Goal: Task Accomplishment & Management: Manage account settings

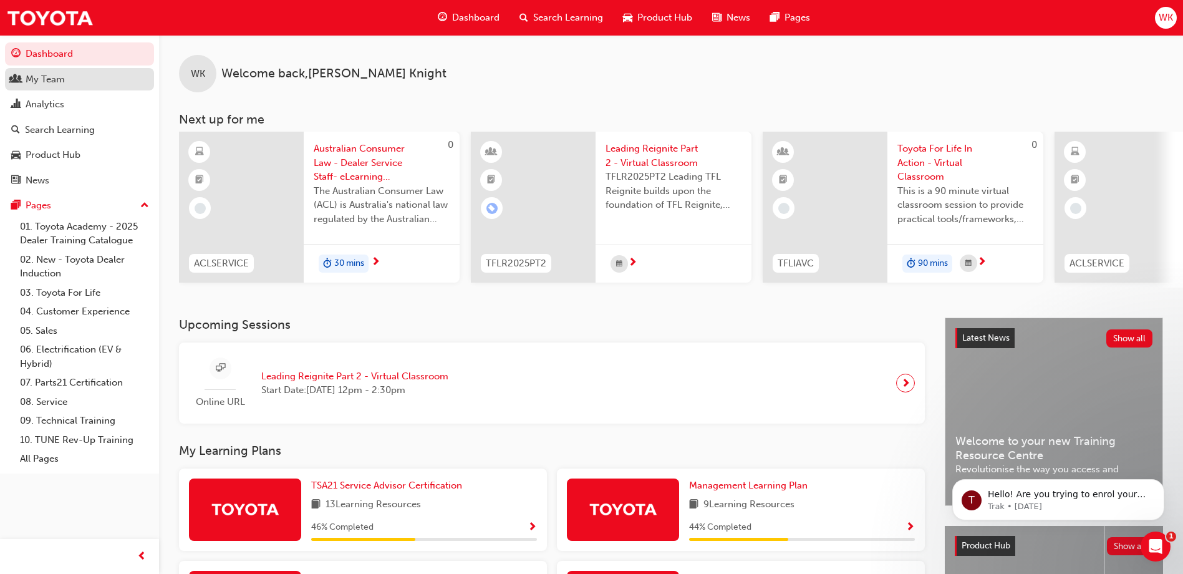
click at [54, 83] on div "My Team" at bounding box center [45, 79] width 39 height 14
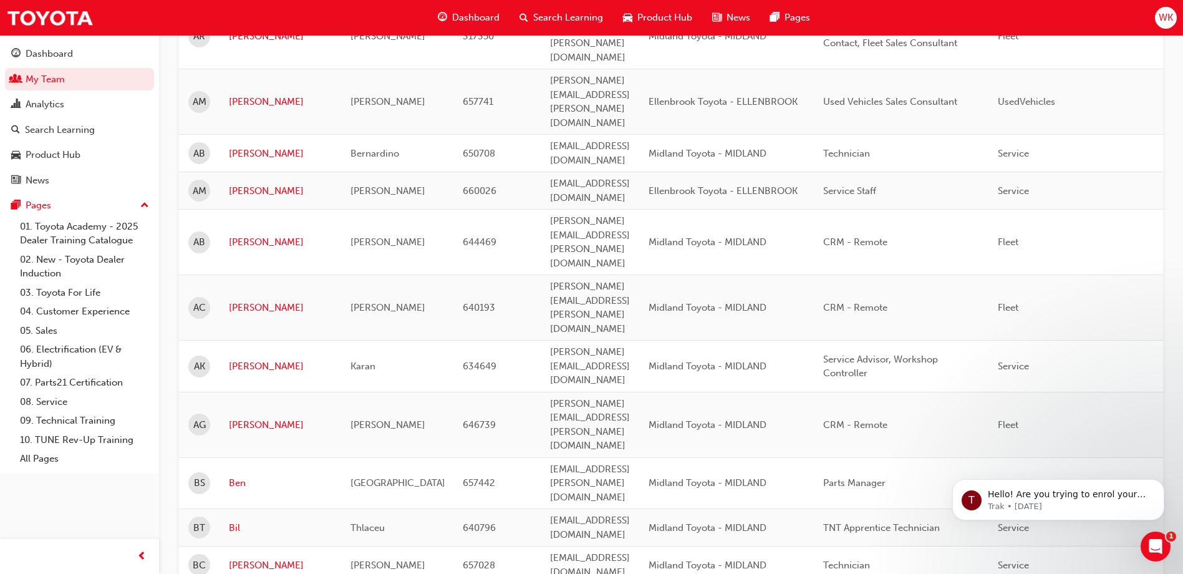
scroll to position [499, 0]
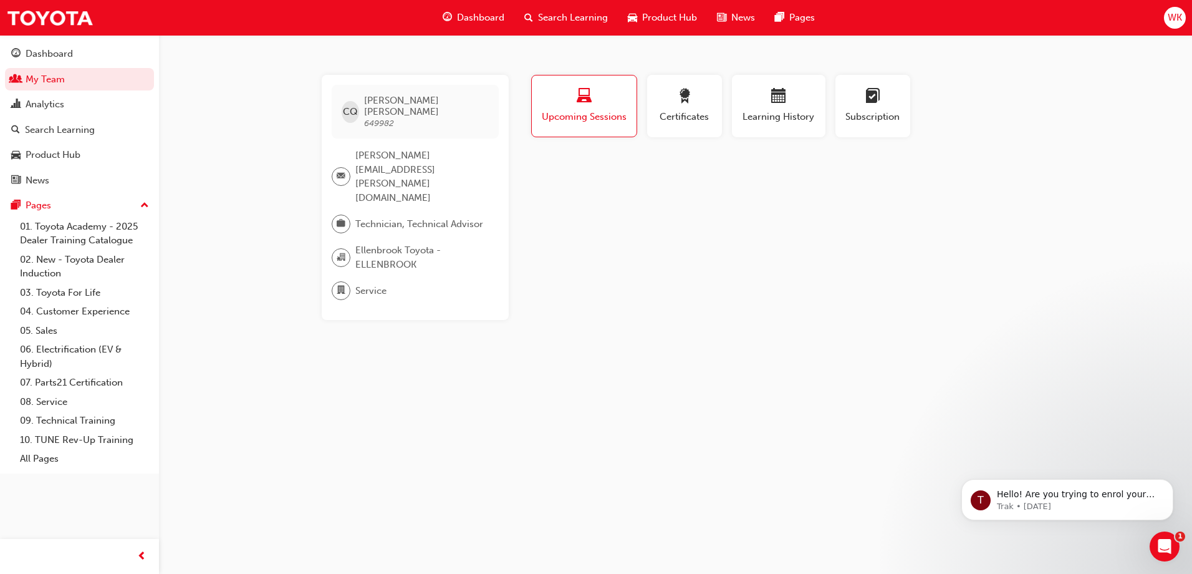
click at [603, 308] on div "CQ Clint Quinn 649982 clint.quinn@ellenbrooktoyota.com.au Technician, Technical…" at bounding box center [596, 287] width 1192 height 574
click at [561, 15] on span "Search Learning" at bounding box center [573, 18] width 70 height 14
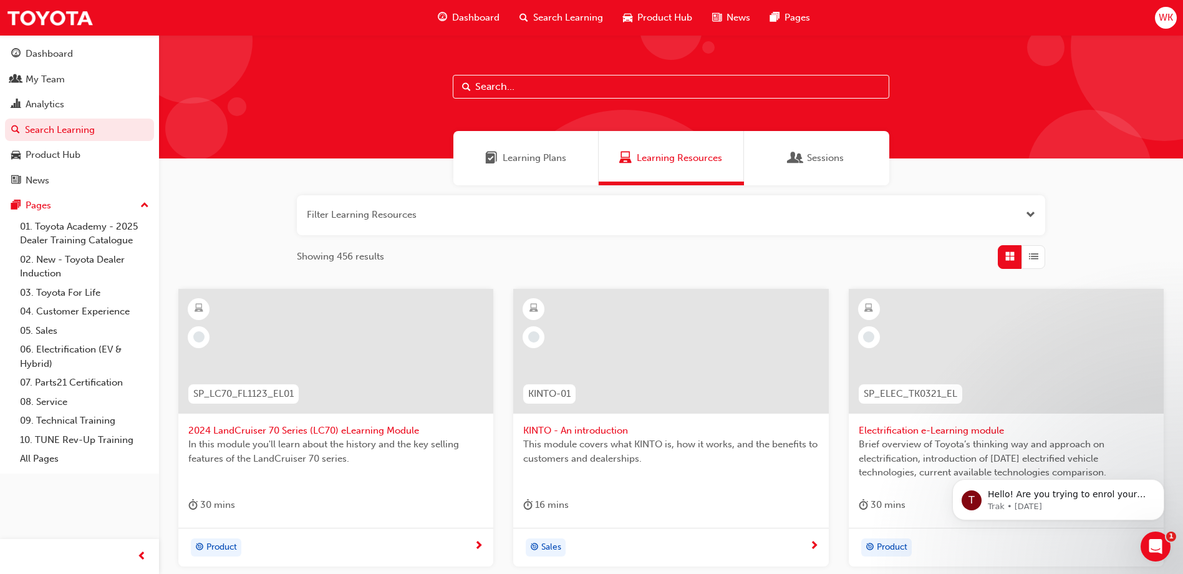
click at [495, 90] on input "text" at bounding box center [671, 87] width 436 height 24
click at [792, 152] on span "Sessions" at bounding box center [795, 158] width 12 height 14
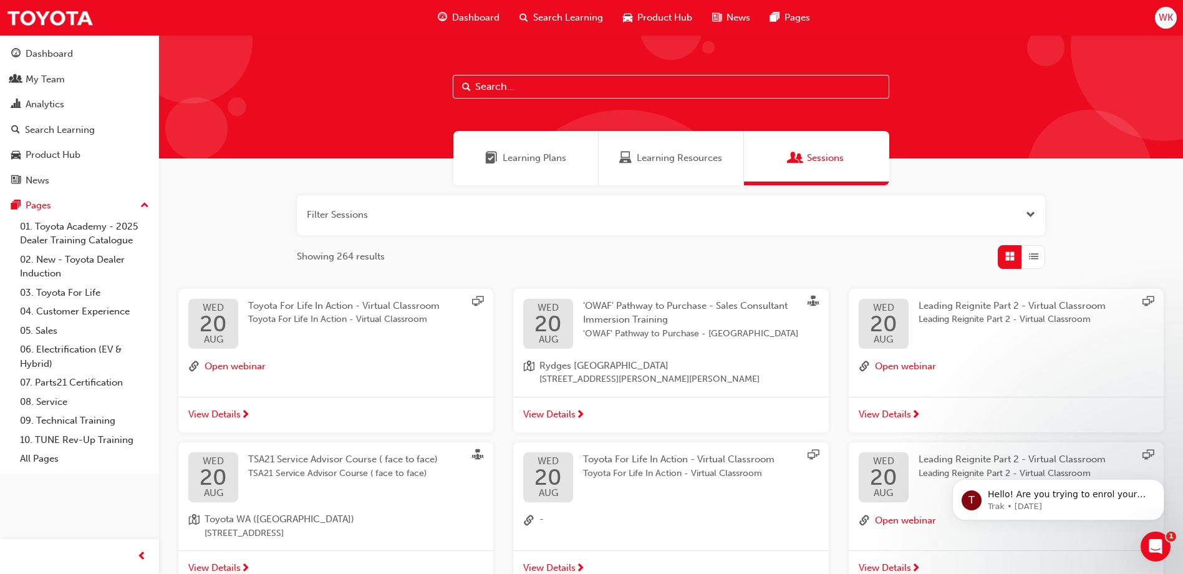
click at [519, 87] on input "text" at bounding box center [671, 87] width 436 height 24
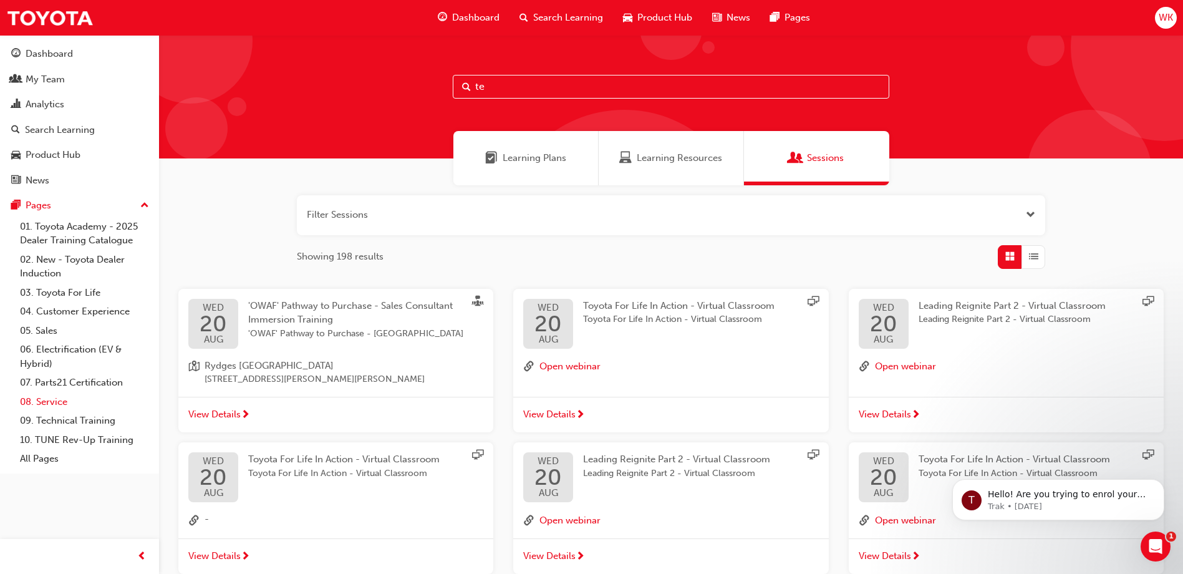
type input "te"
click at [54, 399] on link "08. Service" at bounding box center [84, 401] width 139 height 19
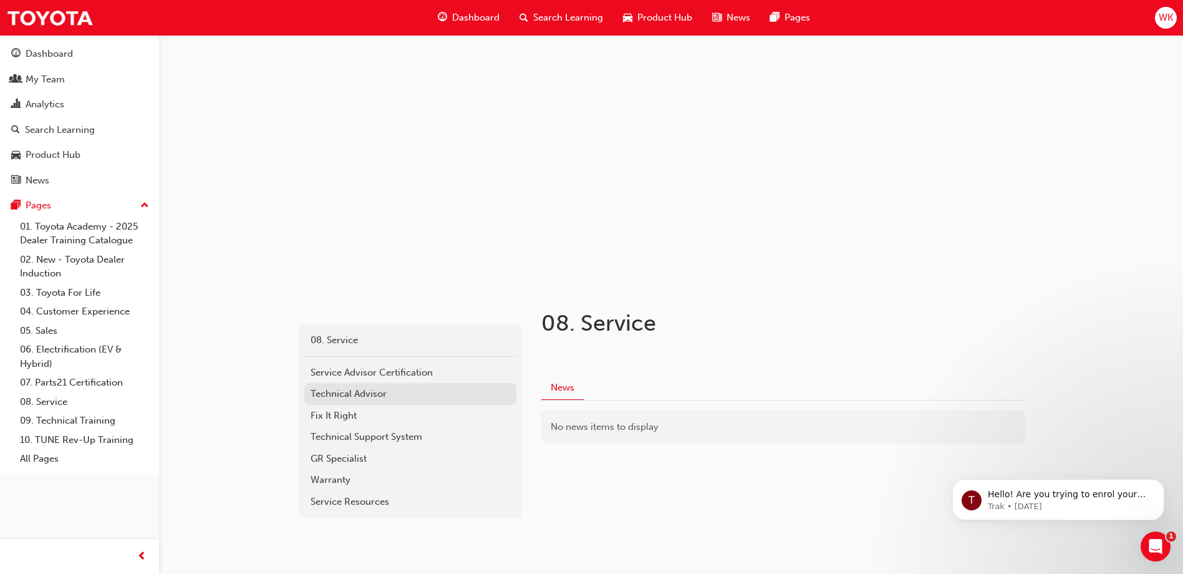
click at [366, 395] on div "Technical Advisor" at bounding box center [411, 394] width 200 height 14
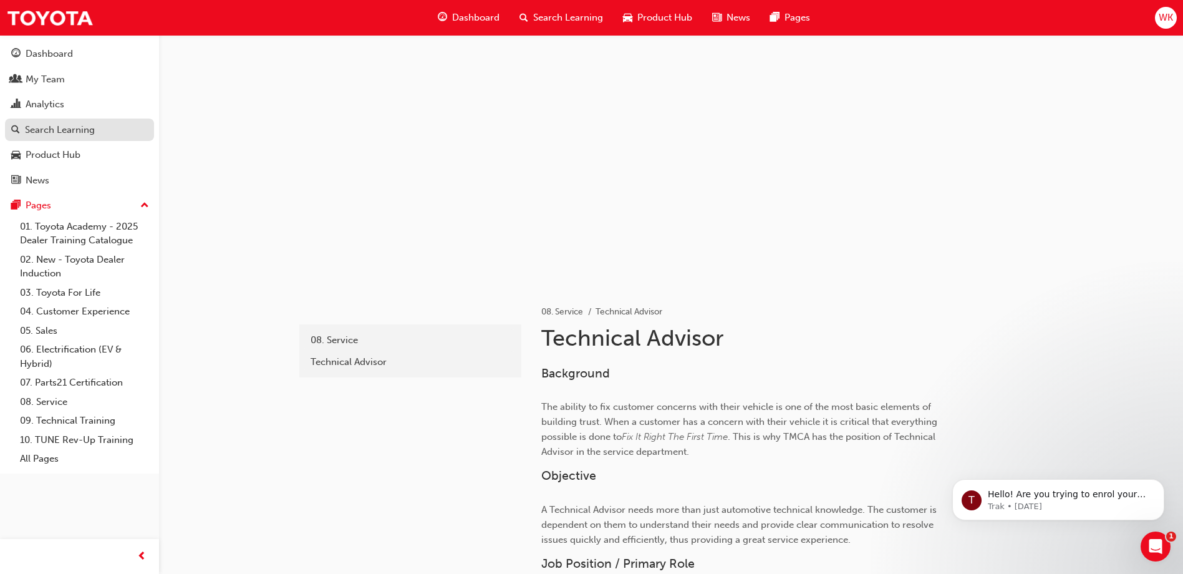
click at [69, 132] on div "Search Learning" at bounding box center [60, 130] width 70 height 14
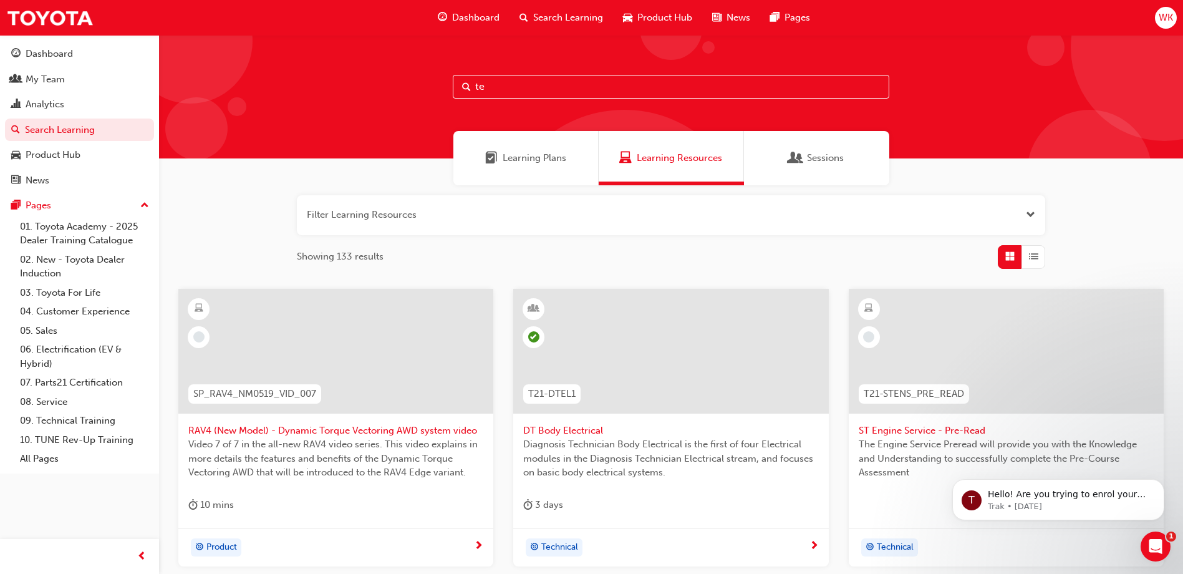
click at [554, 16] on span "Search Learning" at bounding box center [568, 18] width 70 height 14
click at [510, 85] on input "te" at bounding box center [671, 87] width 436 height 24
type input "t"
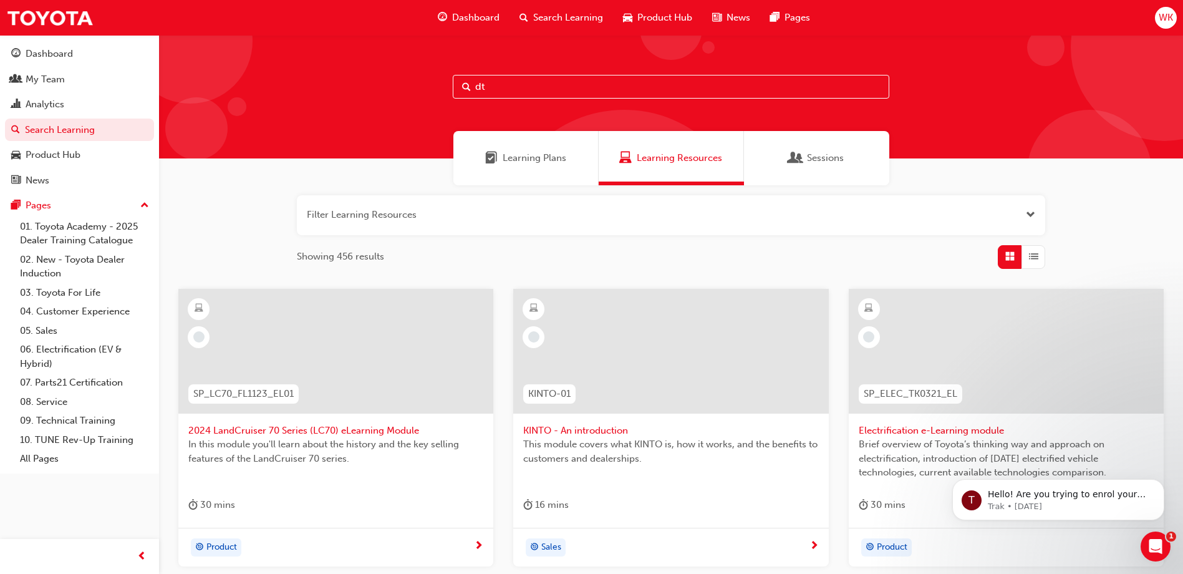
type input "dt"
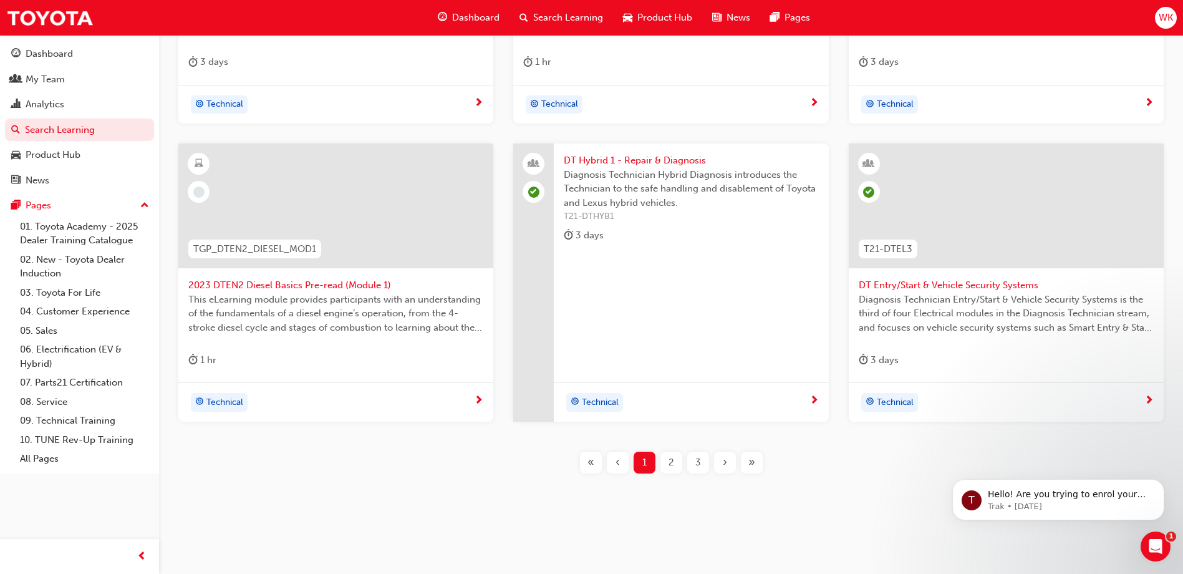
scroll to position [443, 0]
click at [669, 468] on span "2" at bounding box center [671, 462] width 6 height 14
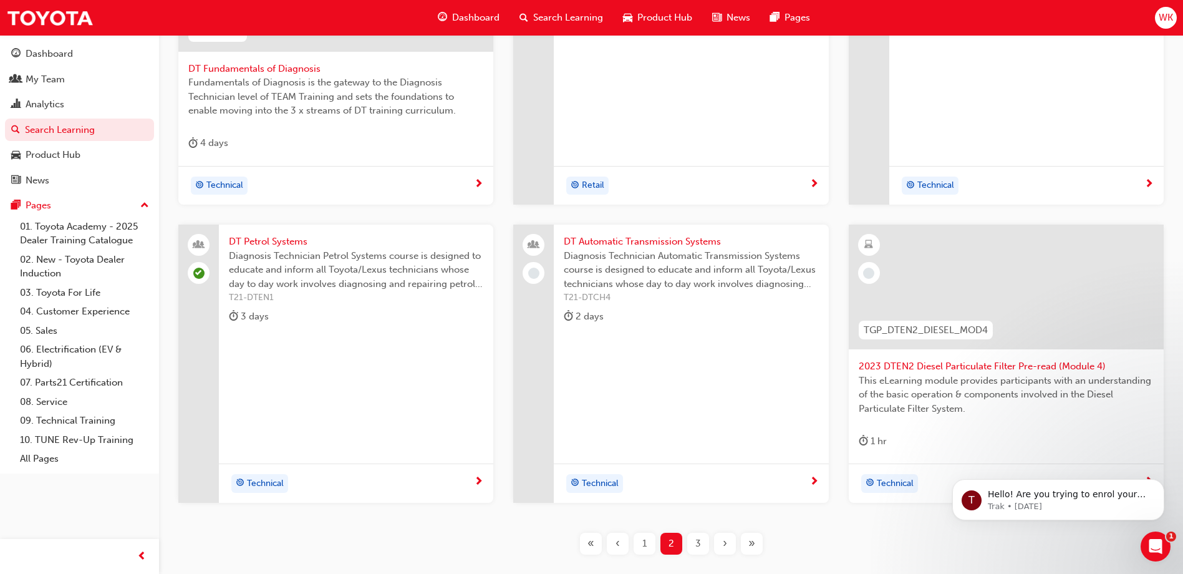
scroll to position [381, 0]
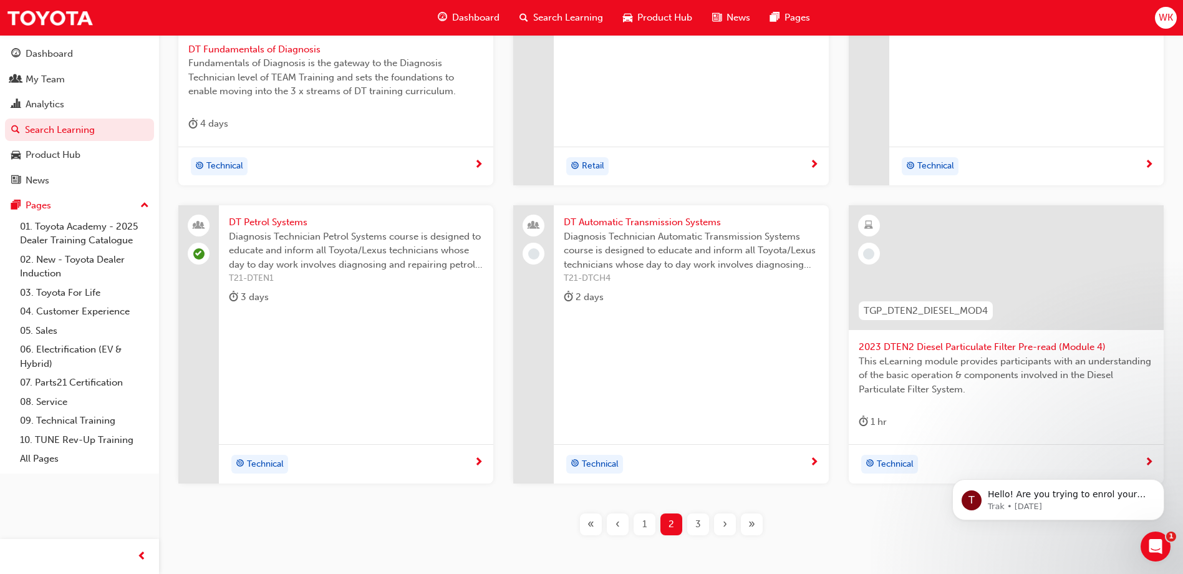
click at [690, 523] on div "3" at bounding box center [698, 524] width 22 height 22
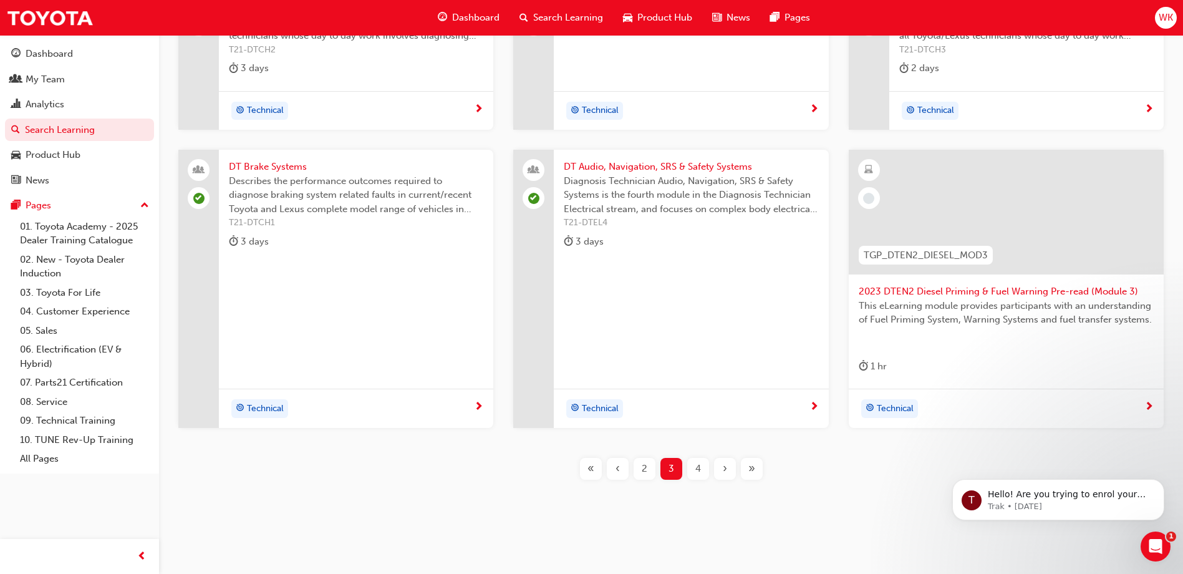
scroll to position [319, 0]
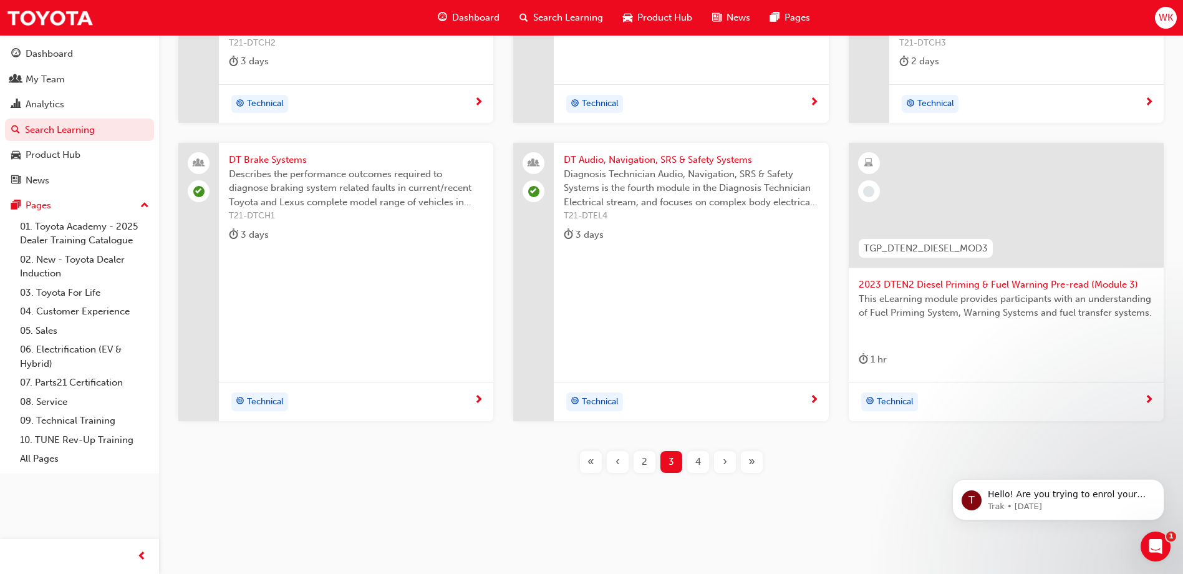
click at [695, 468] on span "4" at bounding box center [698, 462] width 6 height 14
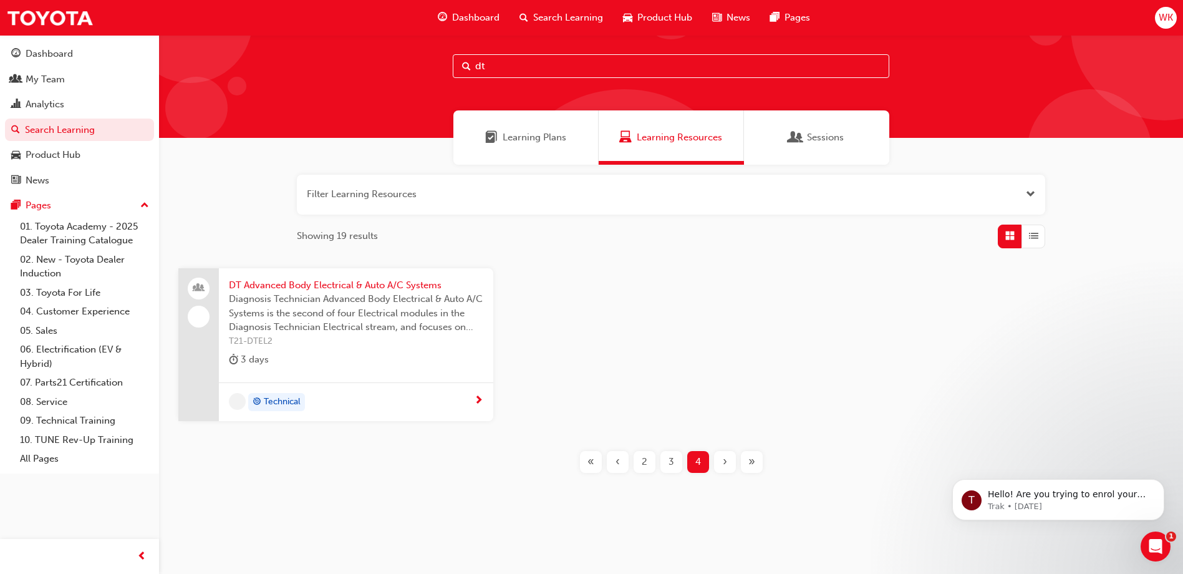
scroll to position [21, 0]
click at [281, 319] on span "Diagnosis Technician Advanced Body Electrical & Auto A/C Systems is the second …" at bounding box center [356, 313] width 254 height 42
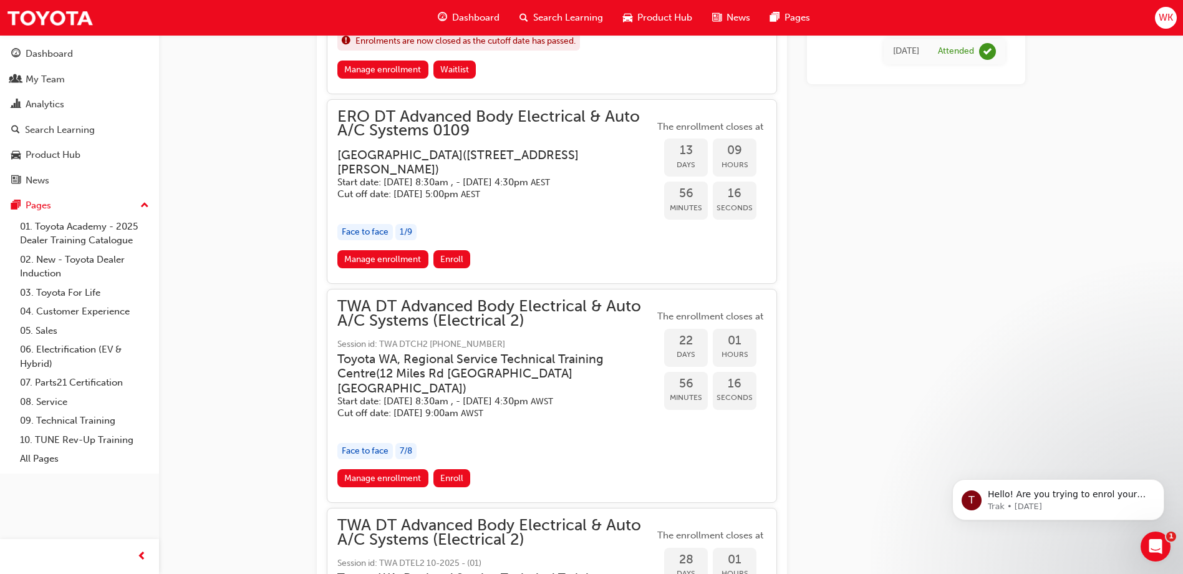
scroll to position [890, 0]
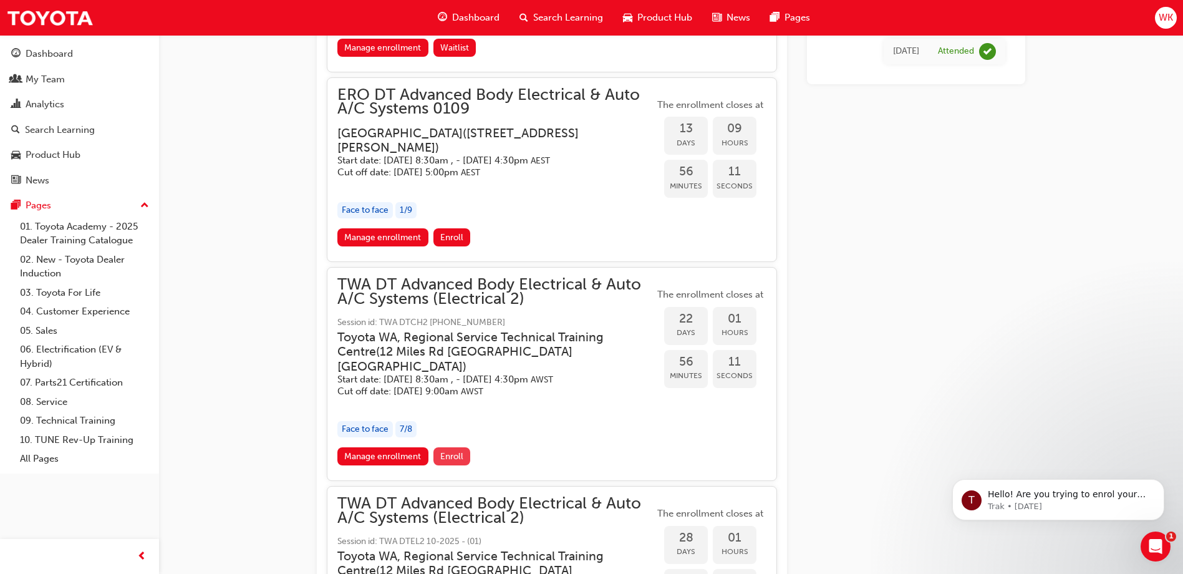
click at [456, 461] on span "Enroll" at bounding box center [451, 456] width 23 height 11
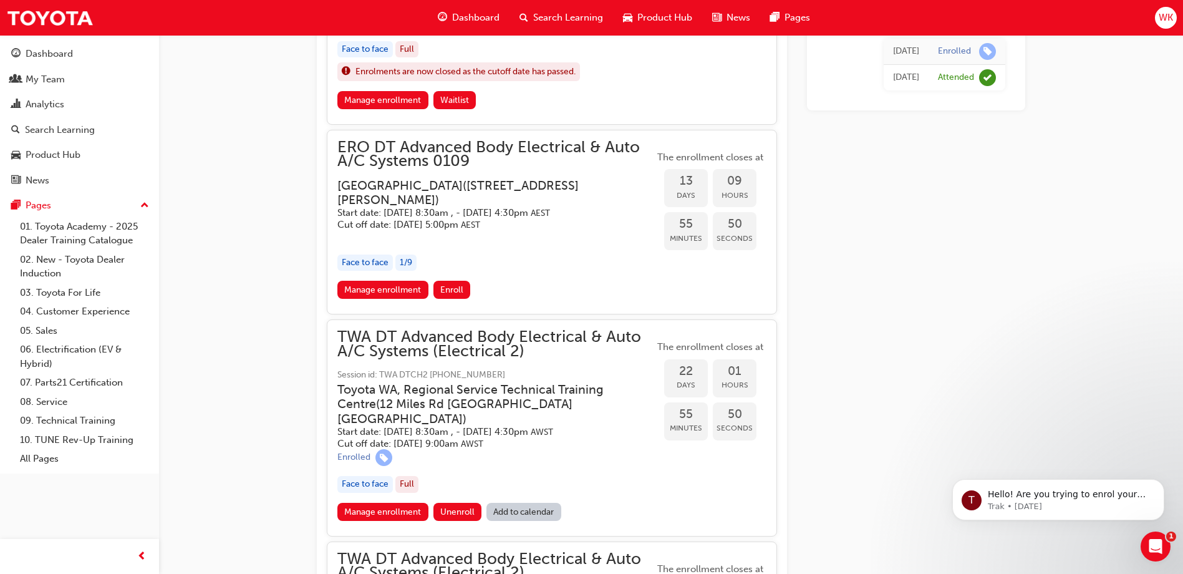
scroll to position [873, 0]
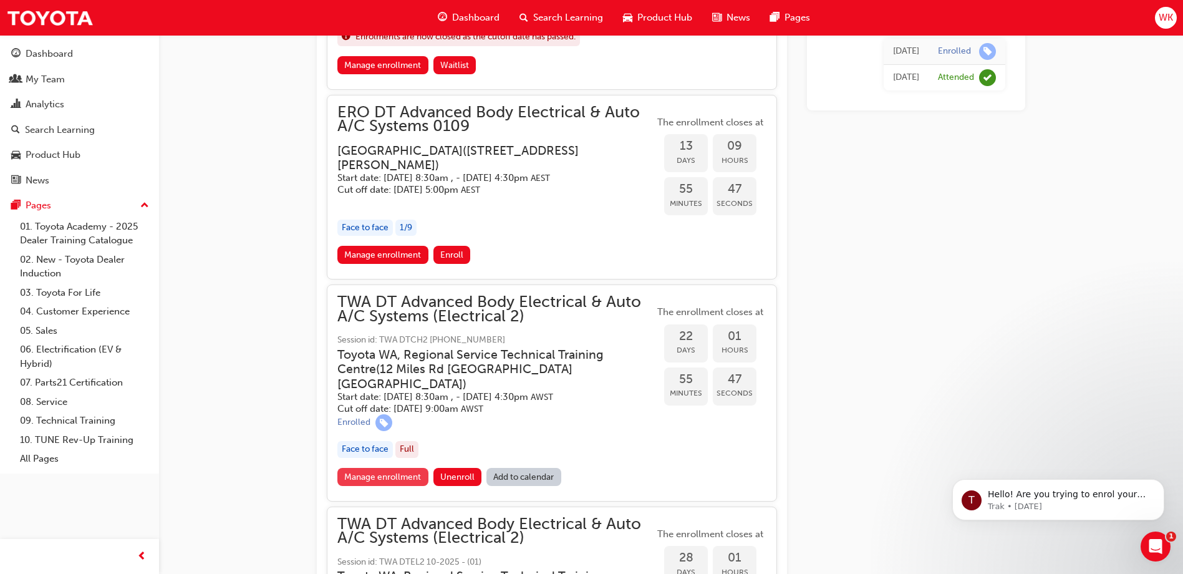
click at [375, 486] on link "Manage enrollment" at bounding box center [382, 477] width 91 height 18
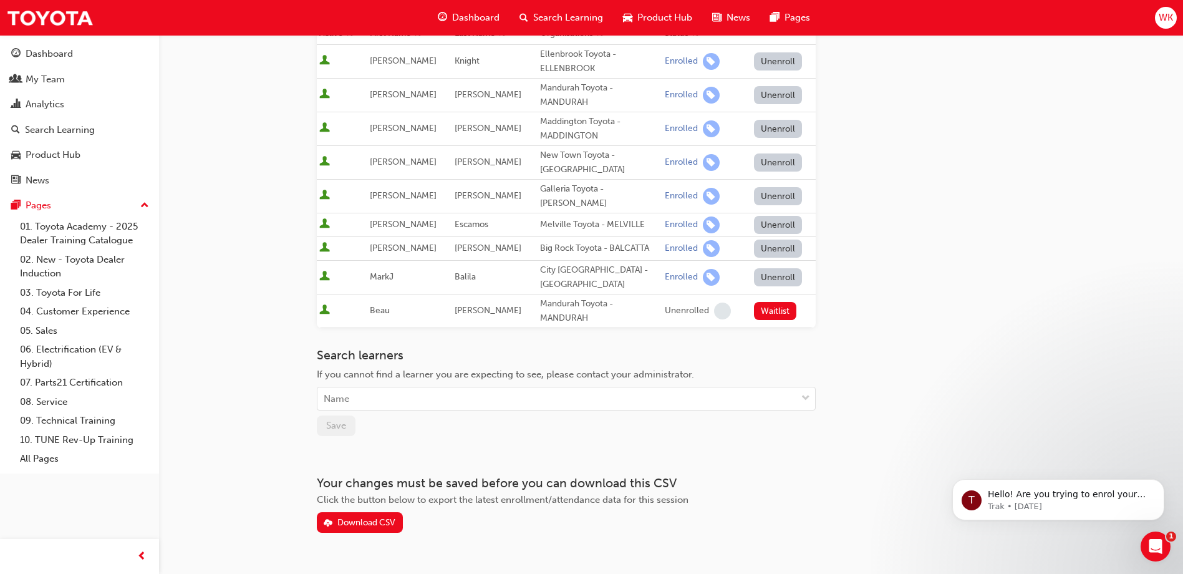
scroll to position [226, 0]
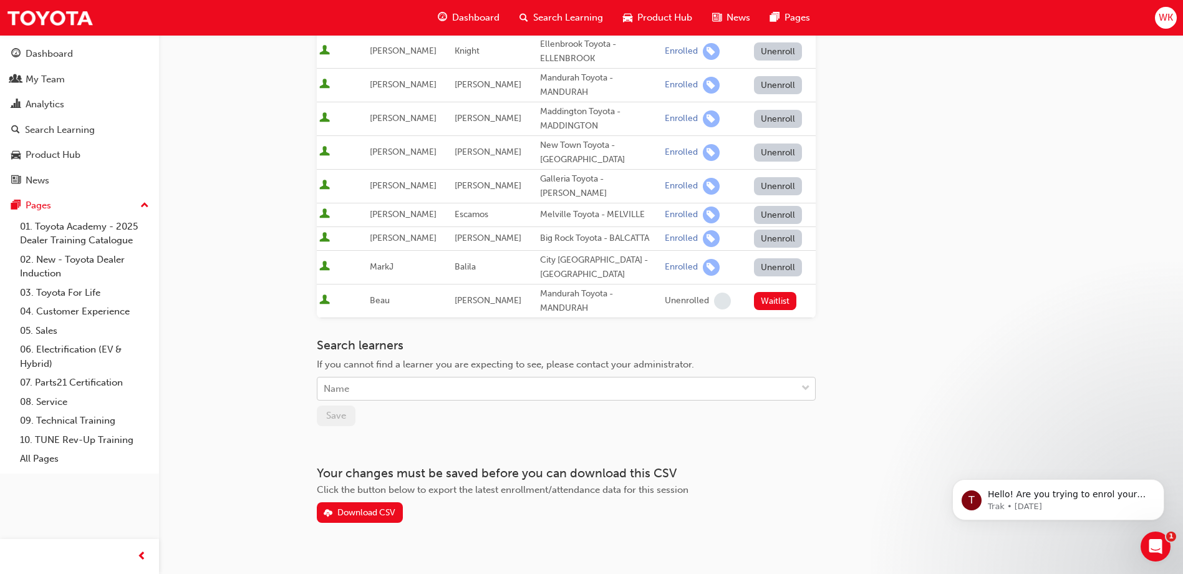
click at [375, 378] on div "Name" at bounding box center [556, 389] width 479 height 22
type input "cli"
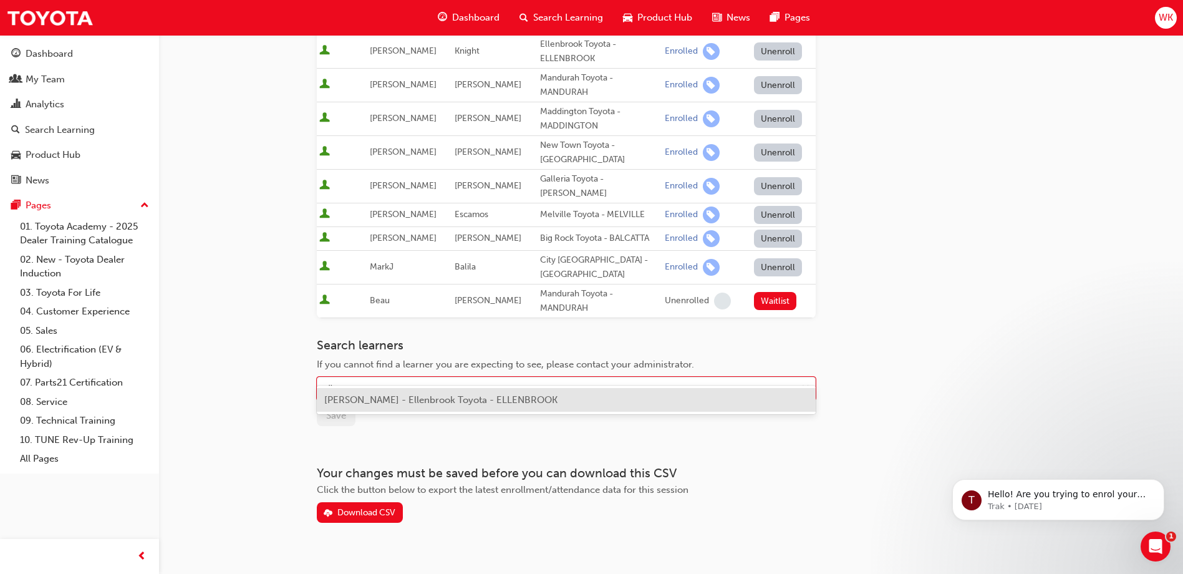
click at [359, 405] on div "[PERSON_NAME] - Ellenbrook Toyota - ELLENBROOK" at bounding box center [566, 400] width 499 height 24
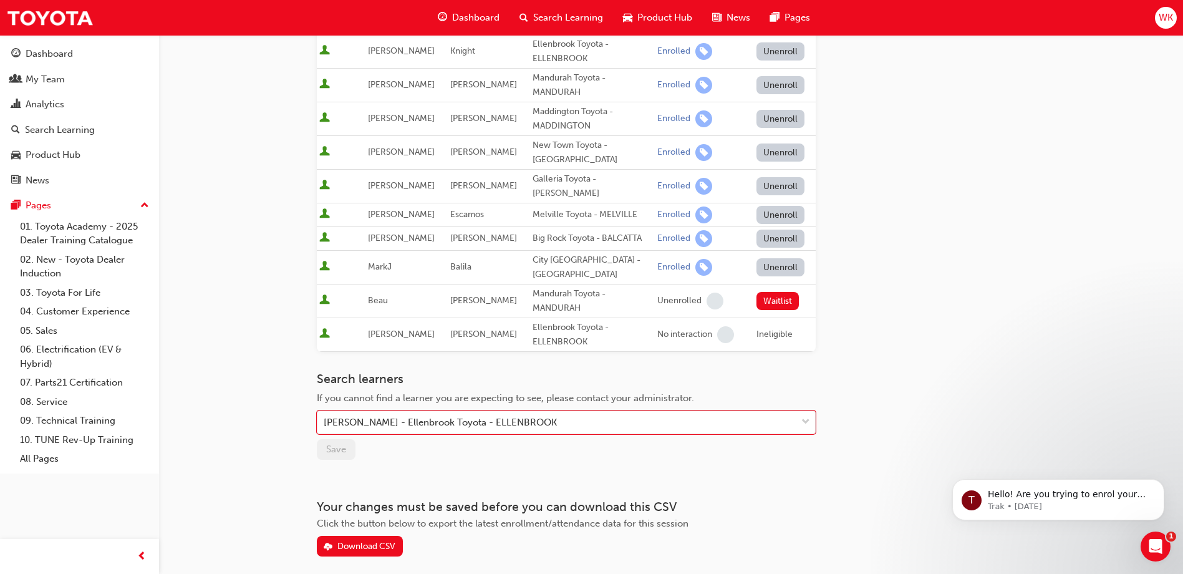
click at [956, 302] on div "Go to session detail page Manage enrollment for TWA DT Advanced Body Electrical…" at bounding box center [671, 182] width 708 height 747
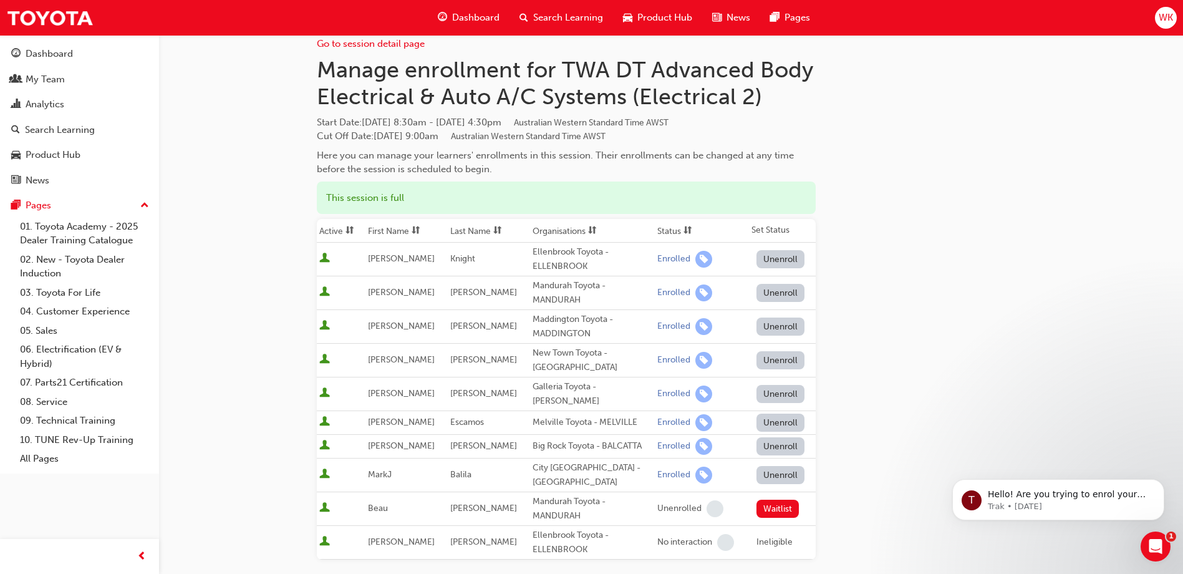
scroll to position [0, 0]
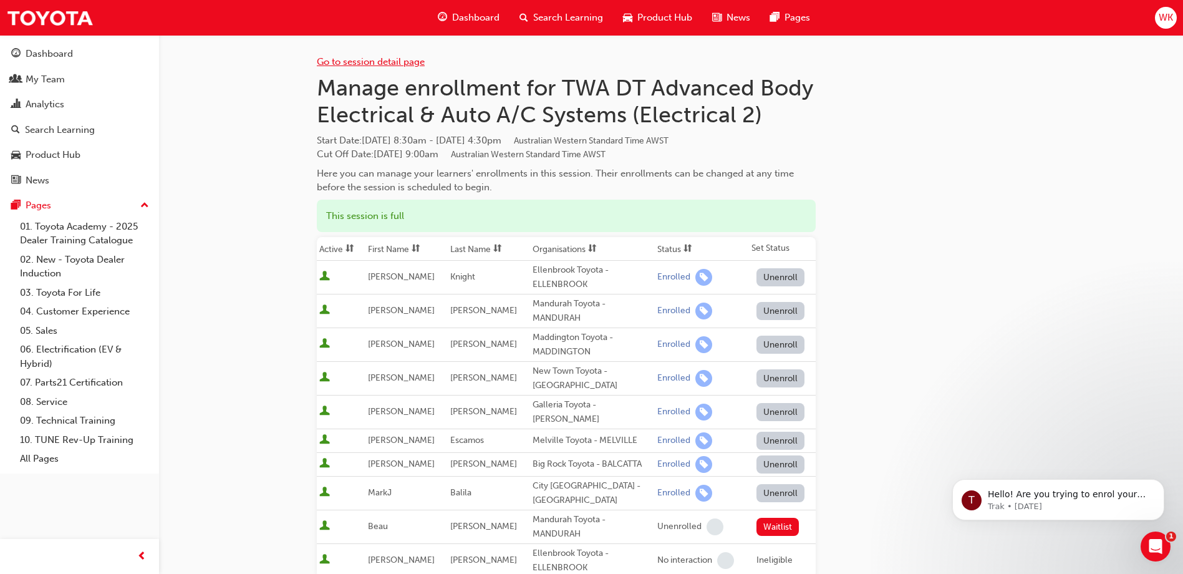
click at [361, 62] on link "Go to session detail page" at bounding box center [371, 61] width 108 height 11
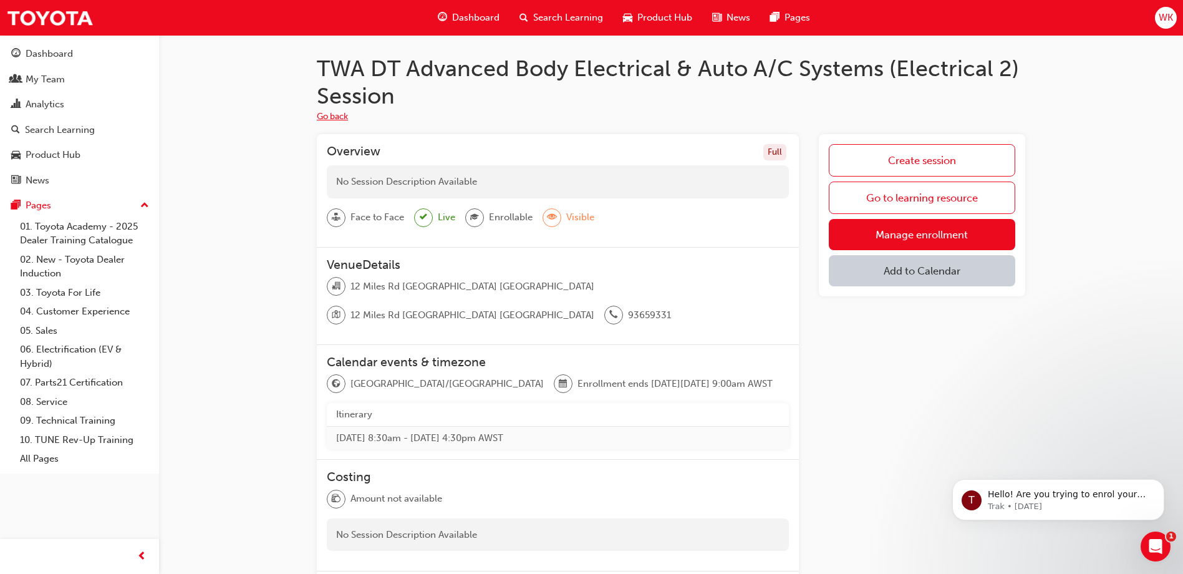
click at [341, 118] on button "Go back" at bounding box center [332, 117] width 31 height 14
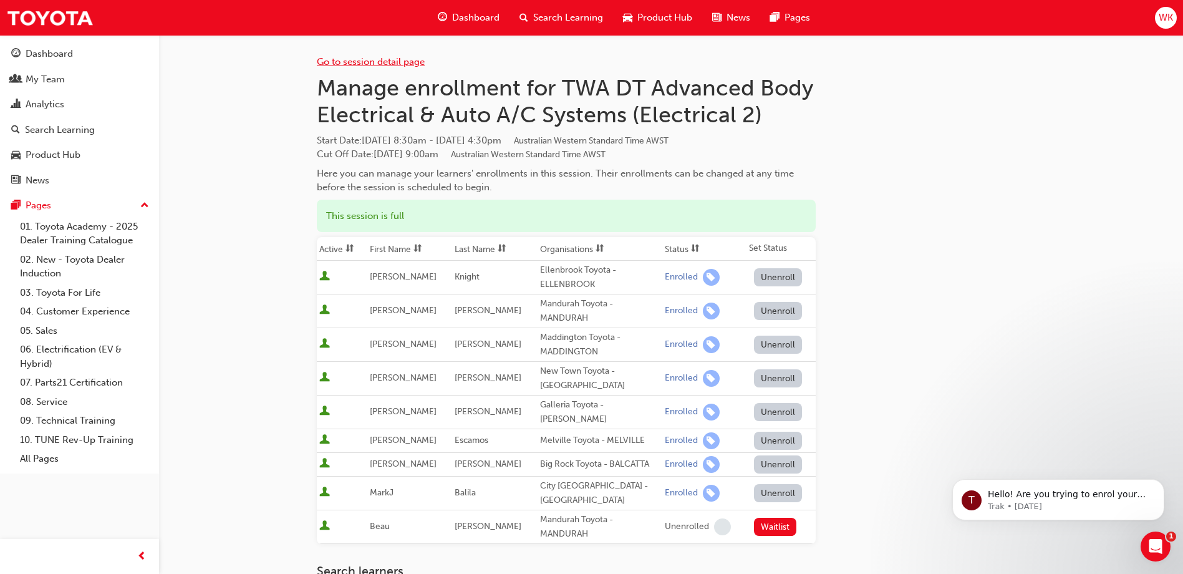
click at [370, 66] on link "Go to session detail page" at bounding box center [371, 61] width 108 height 11
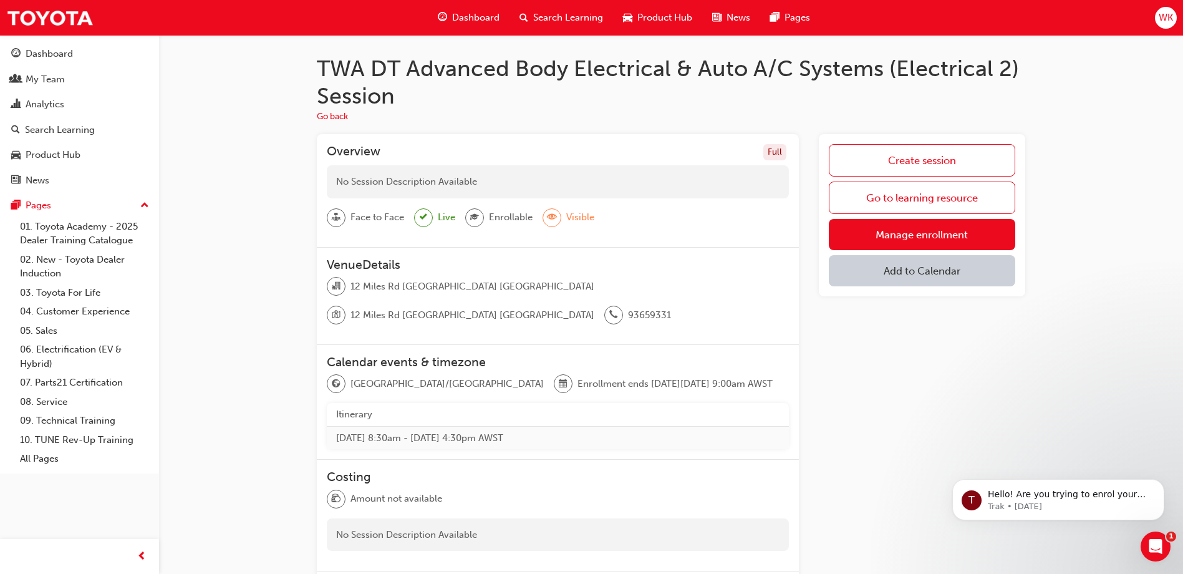
click at [933, 270] on button "Add to Calendar" at bounding box center [922, 270] width 186 height 31
click at [61, 401] on link "08. Service" at bounding box center [84, 401] width 139 height 19
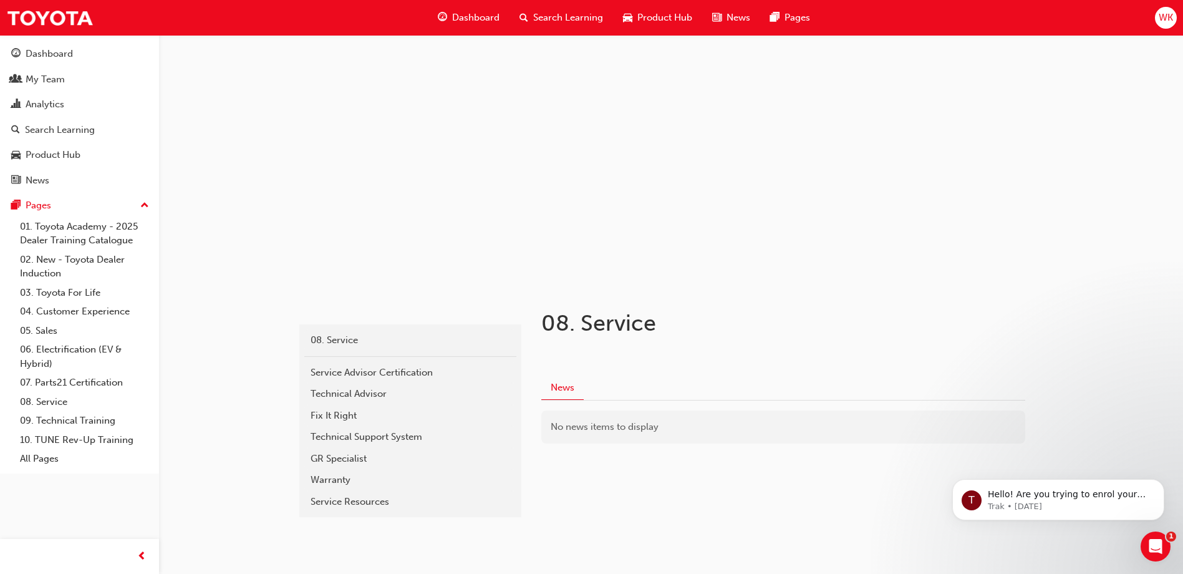
scroll to position [24, 0]
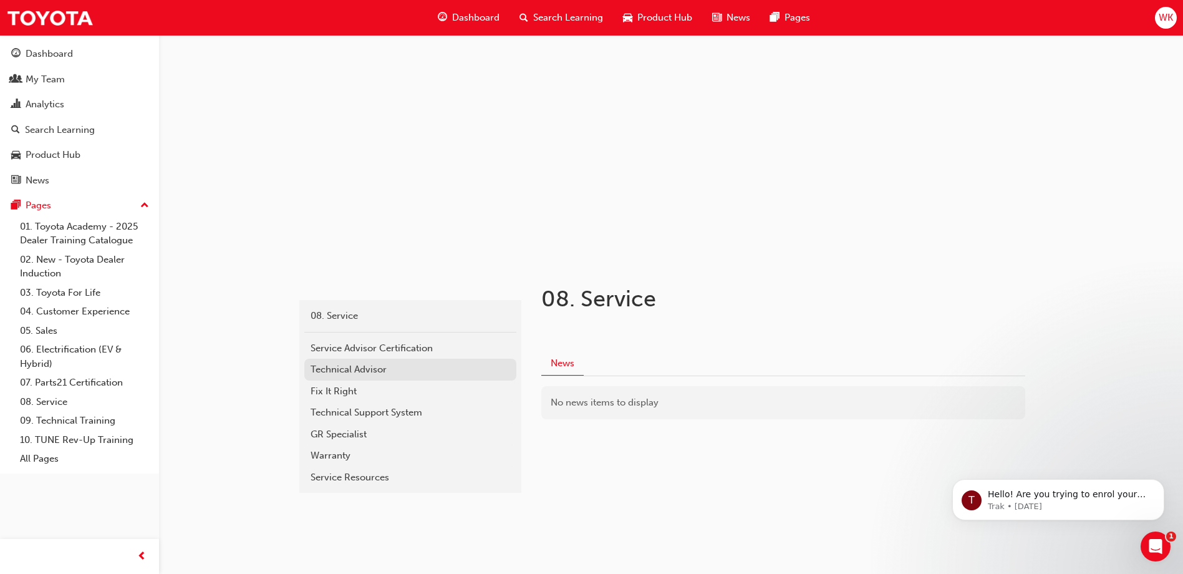
click at [353, 372] on div "Technical Advisor" at bounding box center [411, 369] width 200 height 14
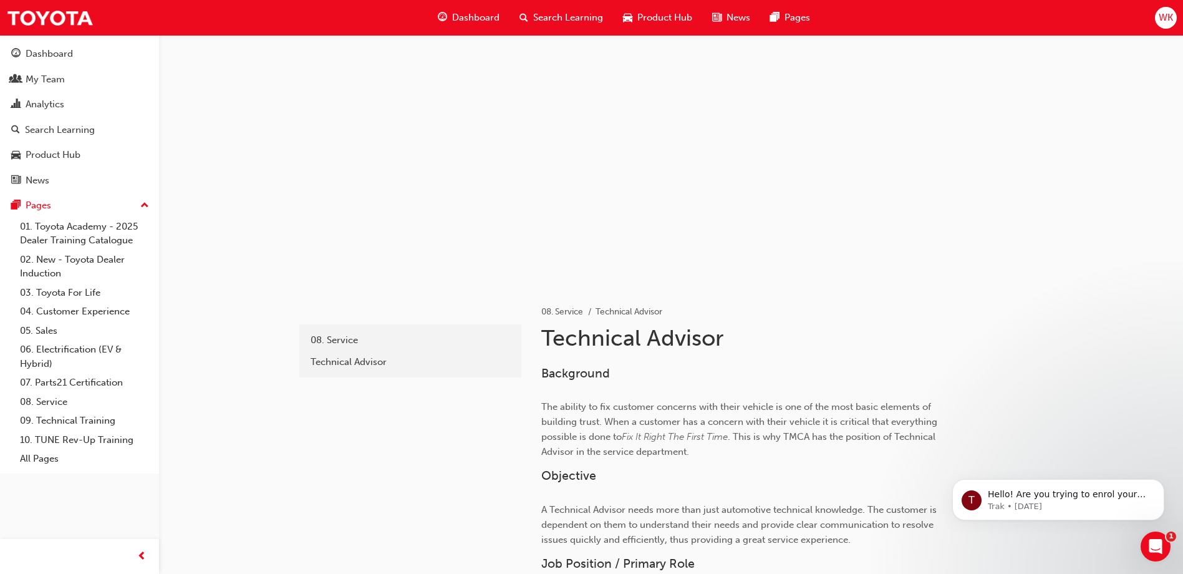
click at [559, 16] on span "Search Learning" at bounding box center [568, 18] width 70 height 14
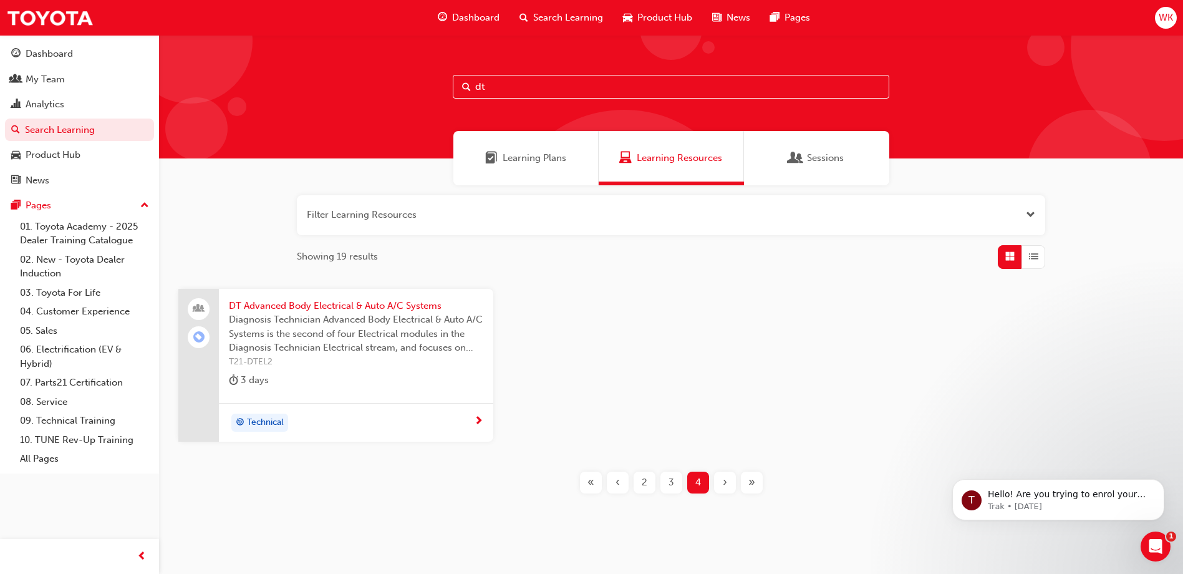
click at [589, 485] on span "«" at bounding box center [590, 482] width 7 height 14
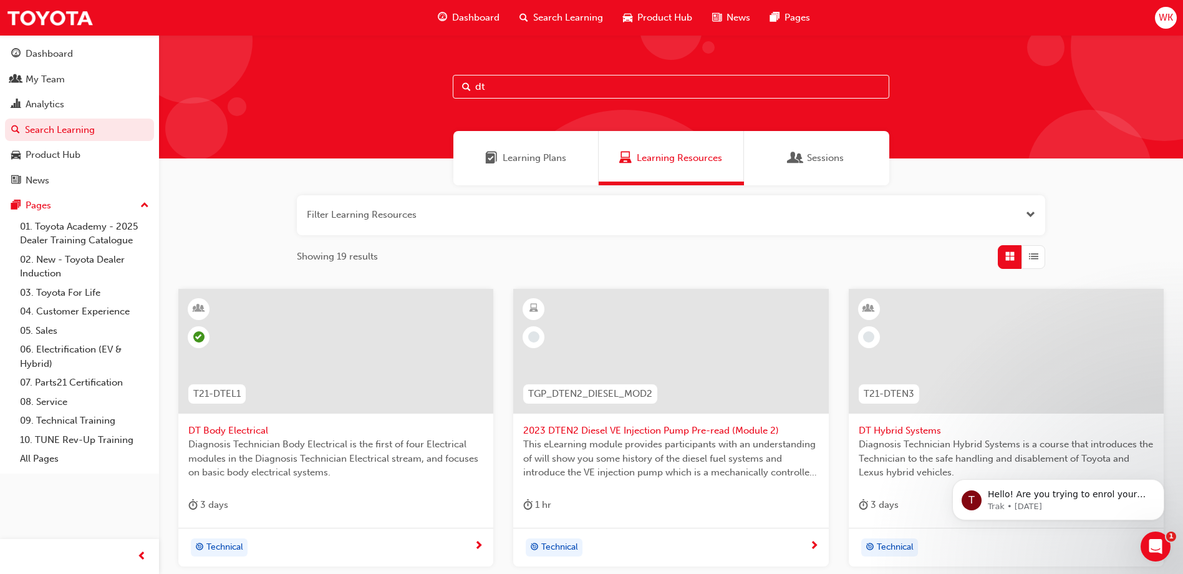
click at [296, 421] on div at bounding box center [335, 361] width 295 height 125
click at [684, 434] on span "2023 DTEN2 Diesel VE Injection Pump Pre-read (Module 2)" at bounding box center [670, 430] width 295 height 14
click at [1010, 377] on div at bounding box center [1006, 351] width 315 height 125
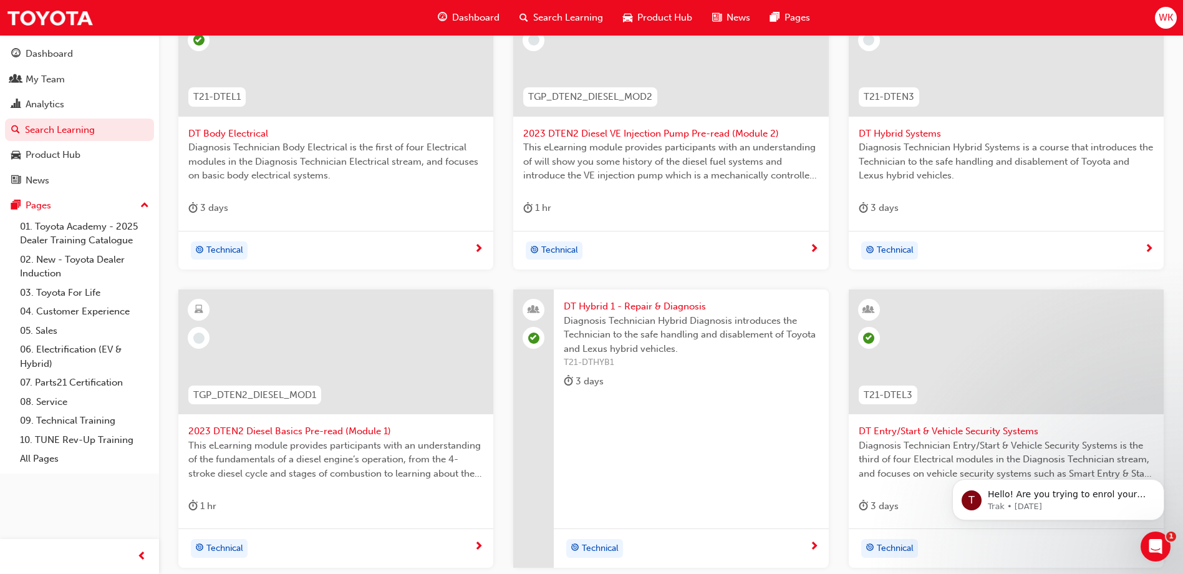
scroll to position [312, 0]
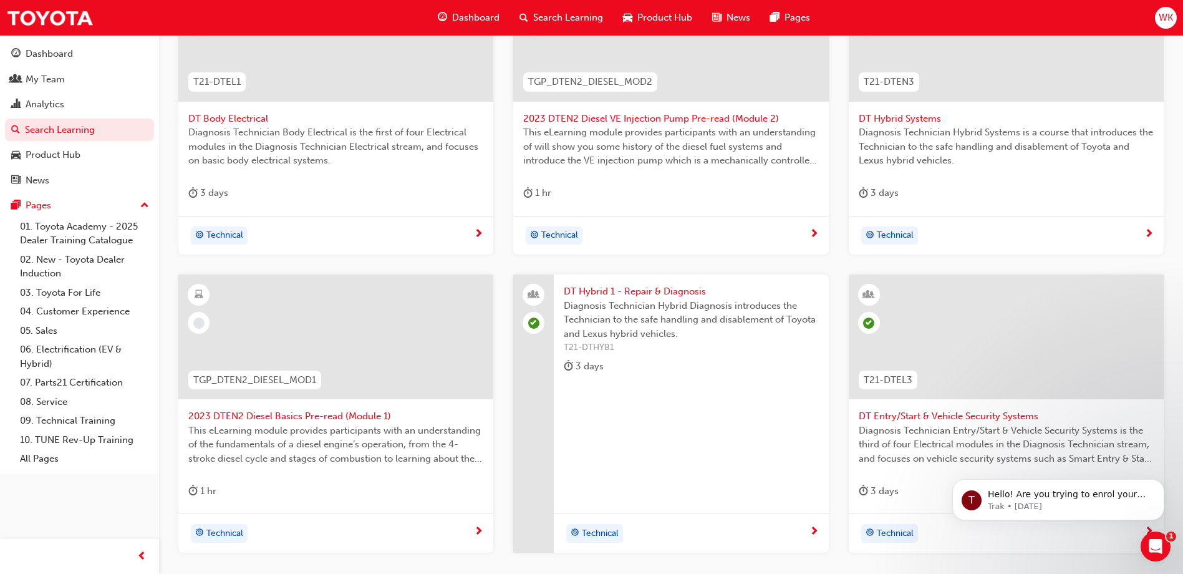
click at [286, 416] on span "2023 DTEN2 Diesel Basics Pre-read (Module 1)" at bounding box center [335, 416] width 295 height 14
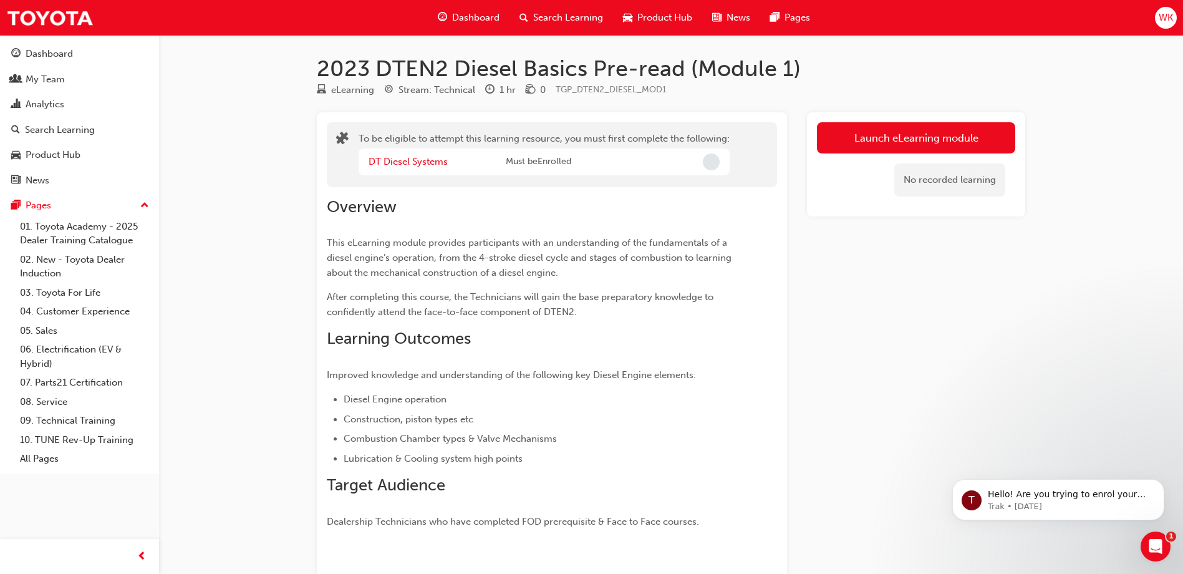
scroll to position [312, 0]
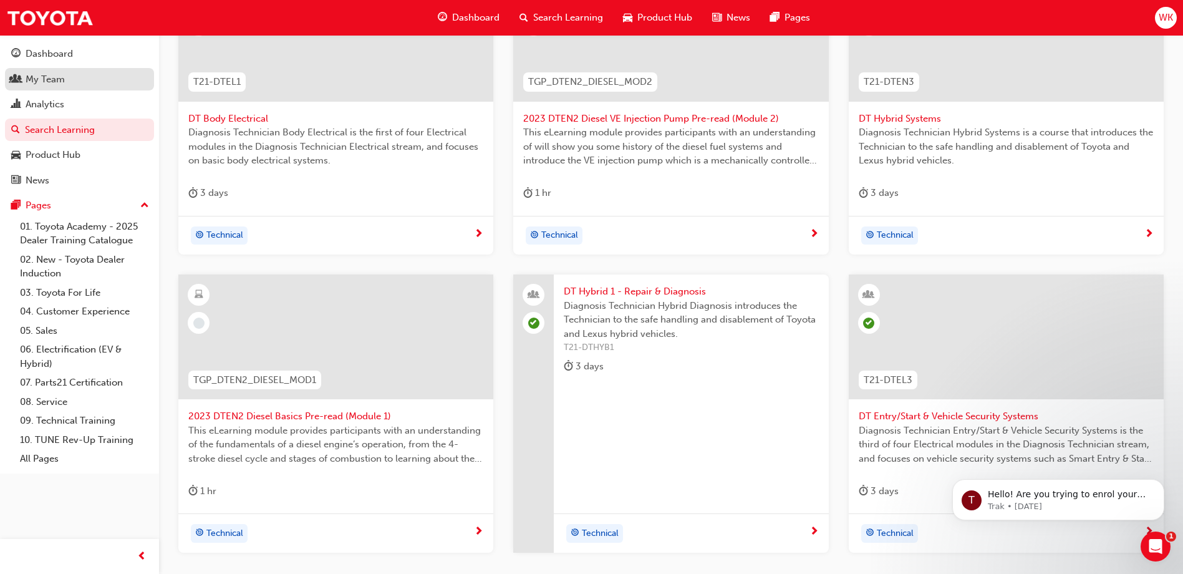
click at [45, 79] on div "My Team" at bounding box center [45, 79] width 39 height 14
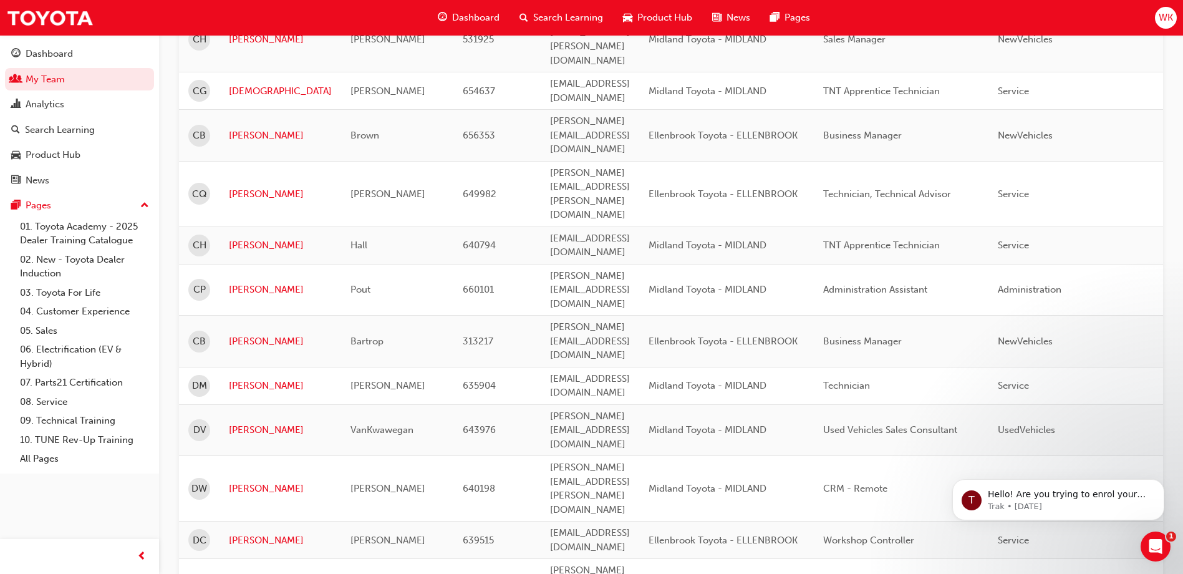
scroll to position [998, 0]
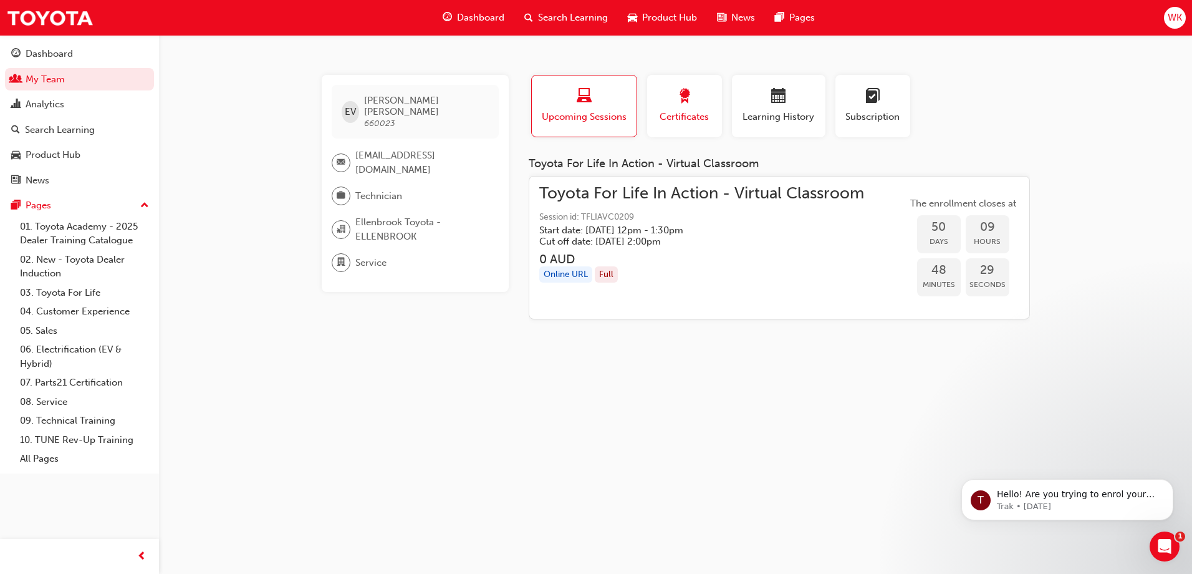
click at [682, 100] on span "award-icon" at bounding box center [684, 97] width 15 height 17
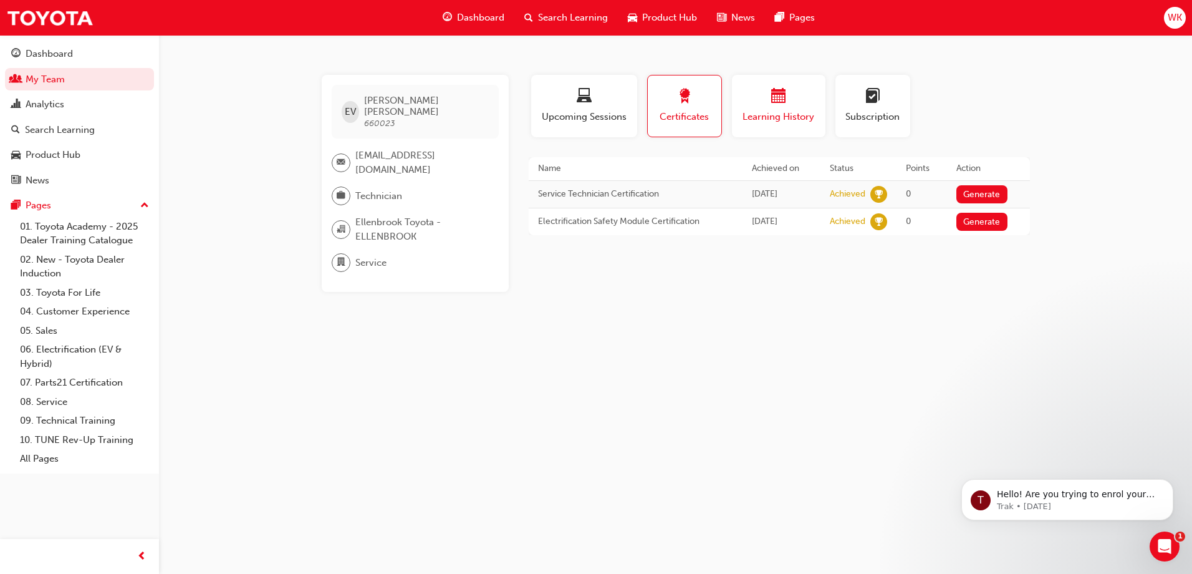
click at [774, 104] on span "calendar-icon" at bounding box center [778, 97] width 15 height 17
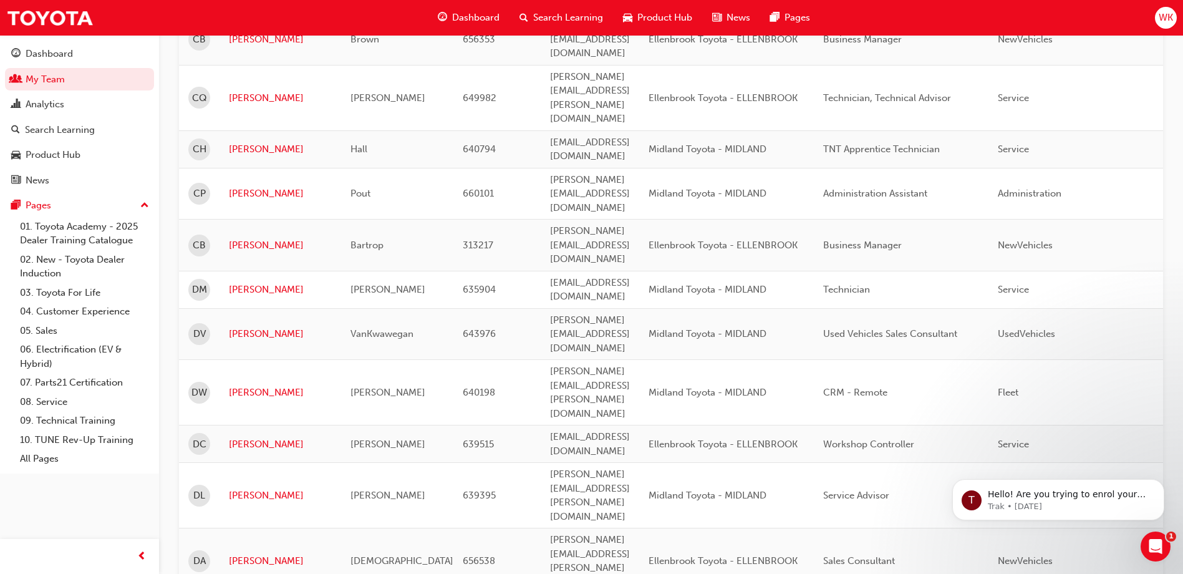
scroll to position [1122, 0]
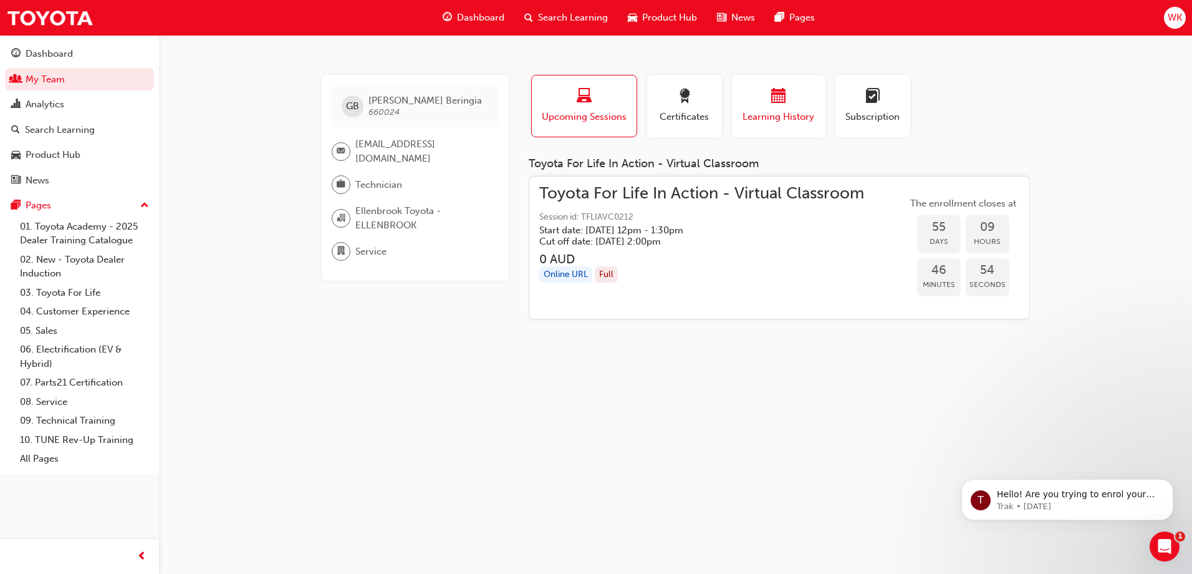
click at [781, 102] on span "calendar-icon" at bounding box center [778, 97] width 15 height 17
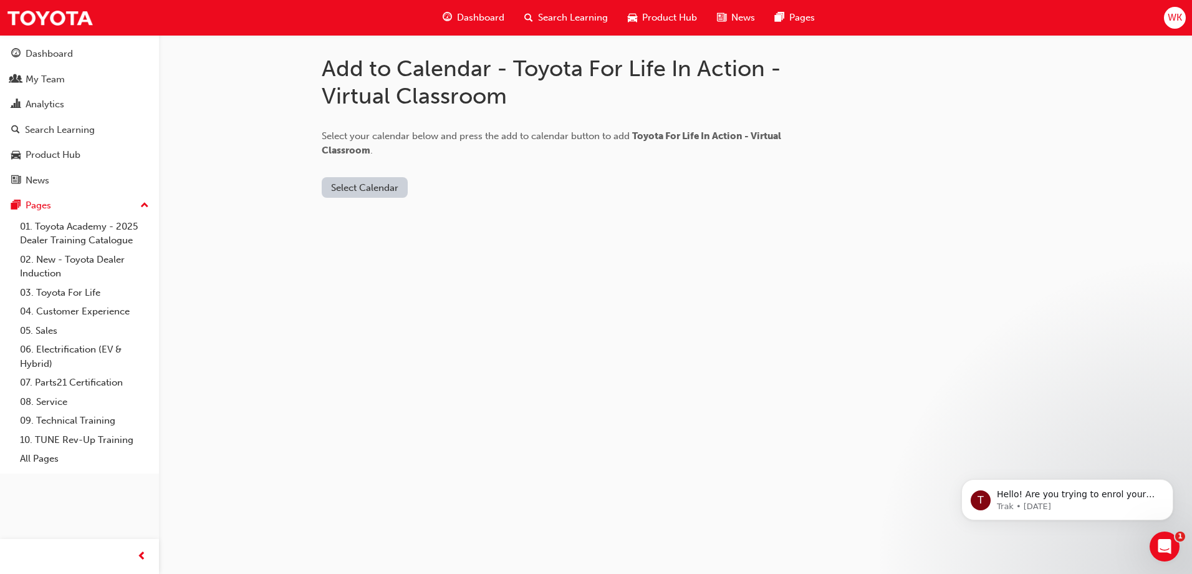
click at [368, 185] on button "Select Calendar" at bounding box center [365, 187] width 86 height 21
click at [357, 241] on div "Office 365" at bounding box center [350, 241] width 45 height 14
click at [443, 186] on button "Add to Calendar" at bounding box center [439, 187] width 89 height 21
